Goal: Task Accomplishment & Management: Use online tool/utility

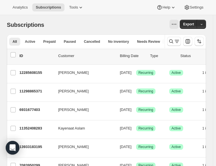
click at [26, 16] on div "Subscriptions. This page is ready Subscriptions Export" at bounding box center [106, 24] width 199 height 19
click at [19, 10] on button "Analytics" at bounding box center [20, 7] width 22 height 8
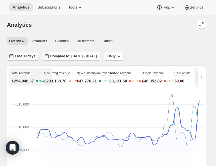
click at [25, 59] on button "Last 30 days" at bounding box center [23, 56] width 32 height 9
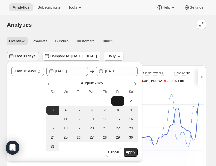
click at [120, 97] on button "1" at bounding box center [117, 100] width 13 height 9
select select "[DATE]"
type input "[DATE]"
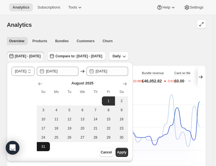
click at [48, 148] on span "31" at bounding box center [43, 146] width 9 height 5
type input "[DATE]"
click at [126, 152] on span "Apply" at bounding box center [121, 152] width 9 height 5
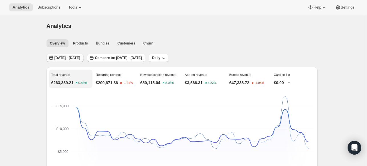
click at [80, 56] on span "[DATE] - [DATE]" at bounding box center [68, 58] width 26 height 5
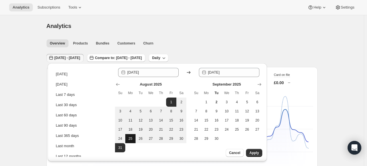
click at [128, 139] on span "25" at bounding box center [131, 138] width 6 height 5
type input "[DATE]"
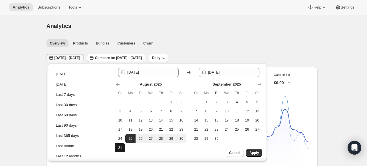
click at [122, 150] on span "31" at bounding box center [120, 148] width 6 height 5
type input "[DATE]"
click at [219, 155] on span "Apply" at bounding box center [253, 153] width 9 height 5
